Goal: Transaction & Acquisition: Purchase product/service

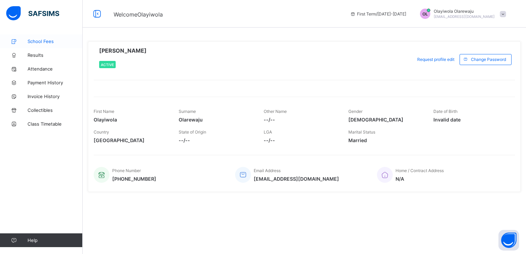
click at [47, 41] on span "School Fees" at bounding box center [55, 42] width 55 height 6
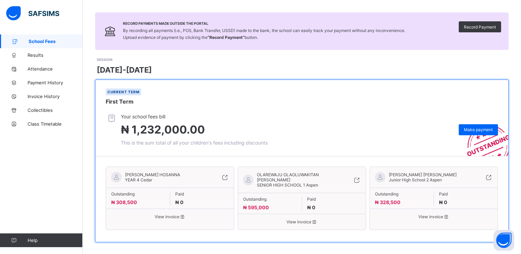
scroll to position [45, 0]
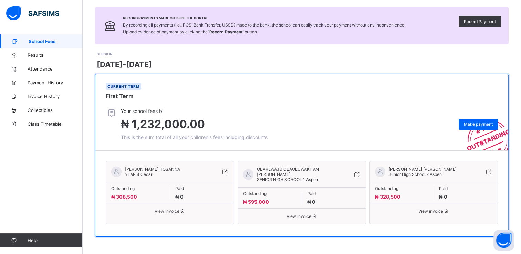
click at [297, 175] on span "OLAREWAJU OLAOLUWAKITAN [PERSON_NAME]" at bounding box center [297, 172] width 80 height 10
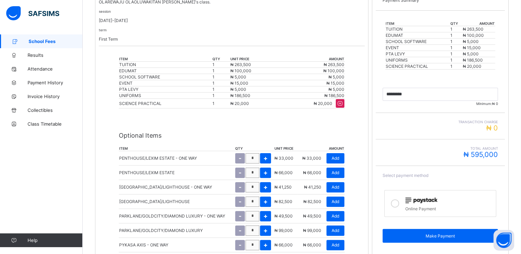
scroll to position [156, 0]
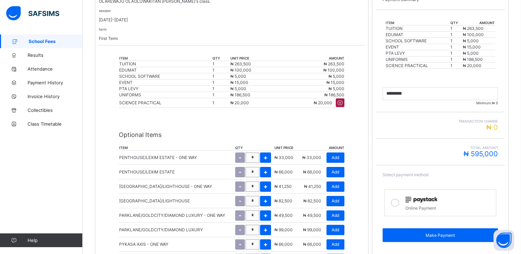
click at [343, 104] on icon at bounding box center [339, 102] width 7 height 7
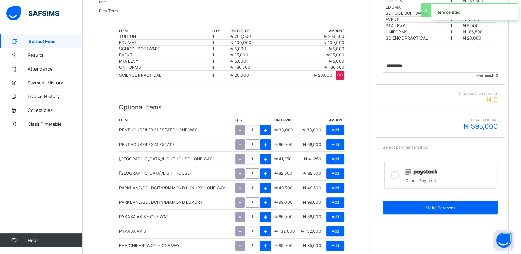
type input "*********"
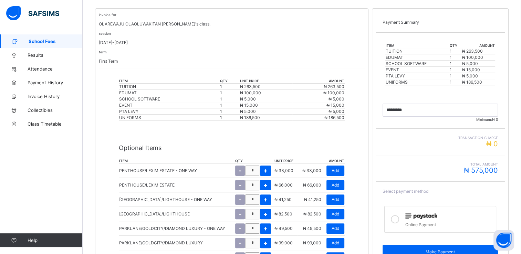
scroll to position [124, 0]
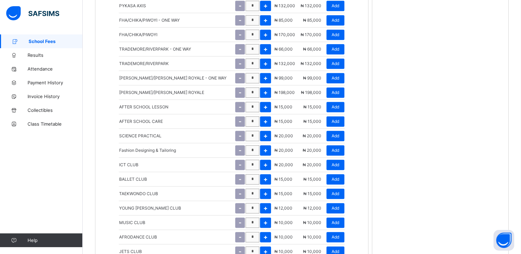
scroll to position [404, 0]
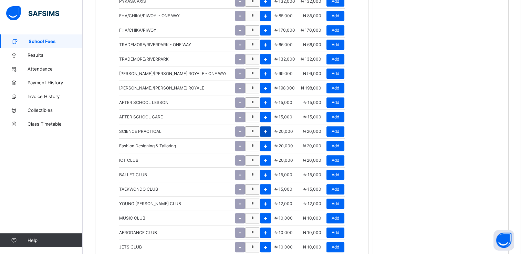
click at [267, 132] on span "+" at bounding box center [265, 131] width 4 height 7
click at [243, 133] on div "-" at bounding box center [240, 131] width 10 height 10
type input "*"
click at [339, 130] on span "Add" at bounding box center [335, 131] width 8 height 5
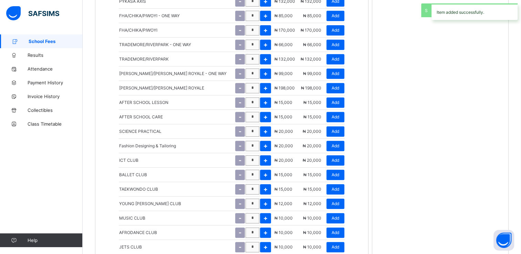
type input "*********"
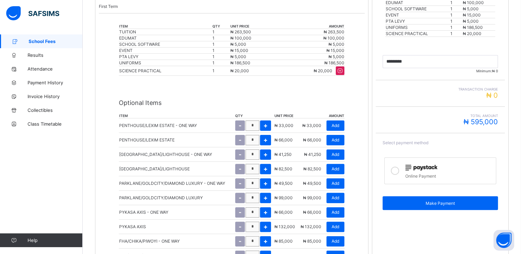
scroll to position [189, 0]
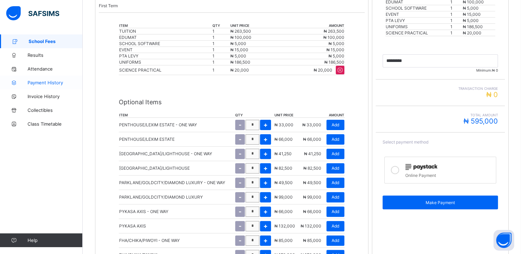
click at [51, 87] on link "Payment History" at bounding box center [41, 83] width 83 height 14
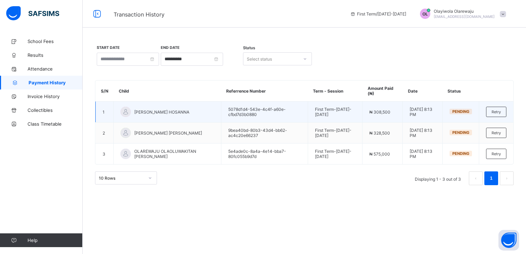
click at [463, 113] on span "Pending" at bounding box center [460, 111] width 17 height 5
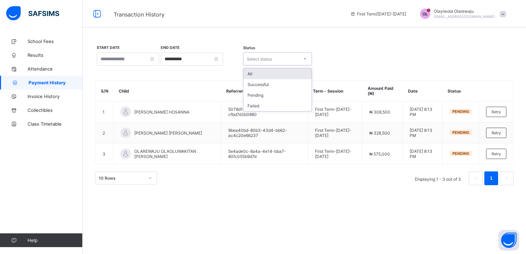
click at [298, 60] on div at bounding box center [304, 59] width 13 height 12
click at [280, 93] on div "Pending" at bounding box center [277, 95] width 68 height 11
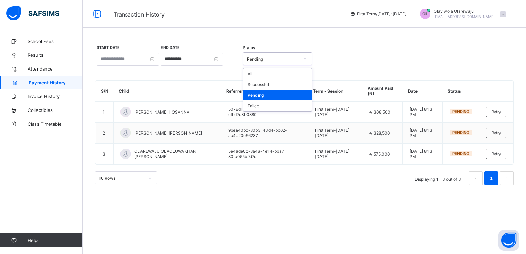
click at [291, 61] on div "Pending" at bounding box center [273, 58] width 52 height 5
click at [275, 105] on div "Failed" at bounding box center [277, 105] width 68 height 11
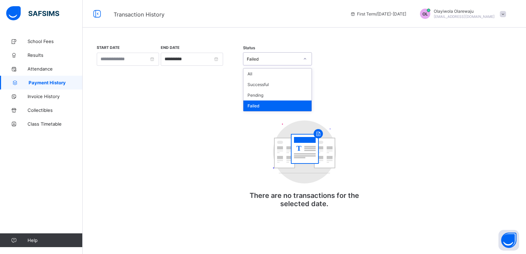
click at [278, 58] on div "Failed" at bounding box center [273, 58] width 52 height 5
click at [267, 75] on div "All" at bounding box center [277, 73] width 68 height 11
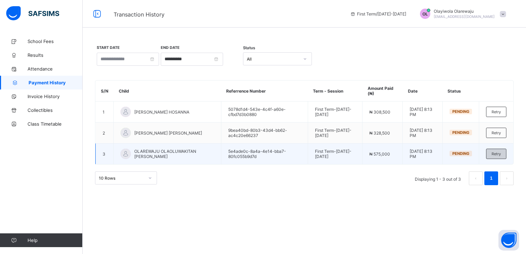
click at [502, 155] on div "Retry" at bounding box center [496, 154] width 20 height 10
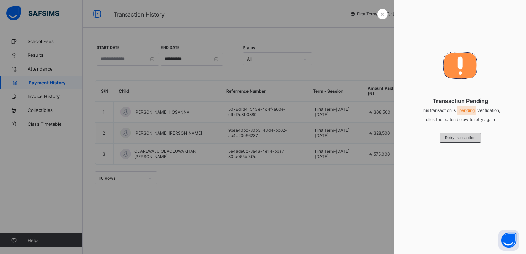
click at [456, 138] on span "Retry transaction" at bounding box center [460, 137] width 30 height 5
click at [453, 140] on span "Retry transaction" at bounding box center [460, 137] width 30 height 5
click at [378, 14] on div "×" at bounding box center [382, 14] width 10 height 10
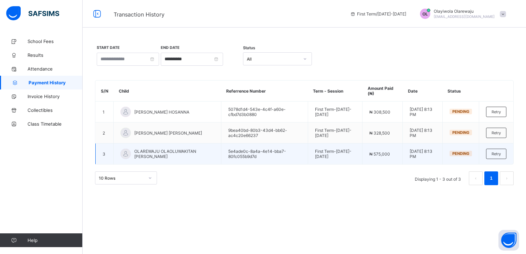
click at [239, 144] on div "**********" at bounding box center [304, 115] width 418 height 140
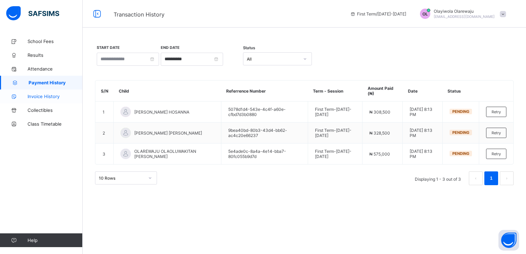
click at [58, 99] on link "Invoice History" at bounding box center [41, 96] width 83 height 14
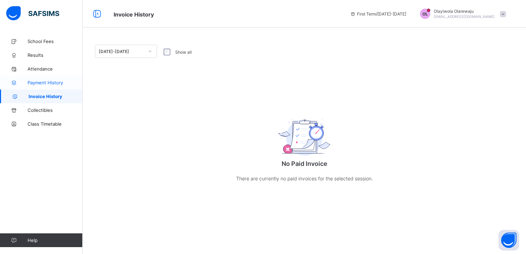
click at [49, 83] on span "Payment History" at bounding box center [55, 83] width 55 height 6
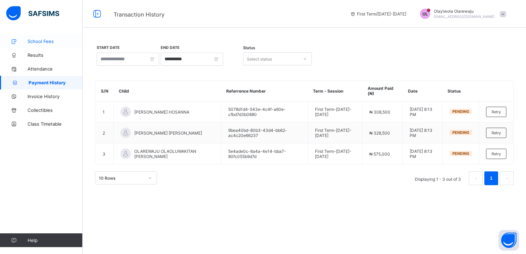
click at [46, 43] on span "School Fees" at bounding box center [55, 42] width 55 height 6
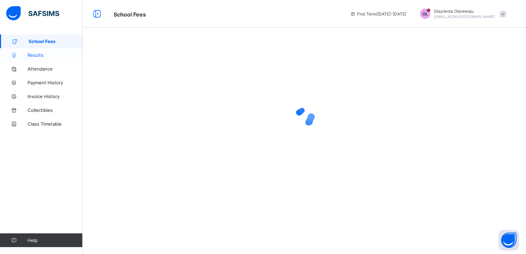
click at [44, 54] on span "Results" at bounding box center [55, 55] width 55 height 6
